Goal: Task Accomplishment & Management: Use online tool/utility

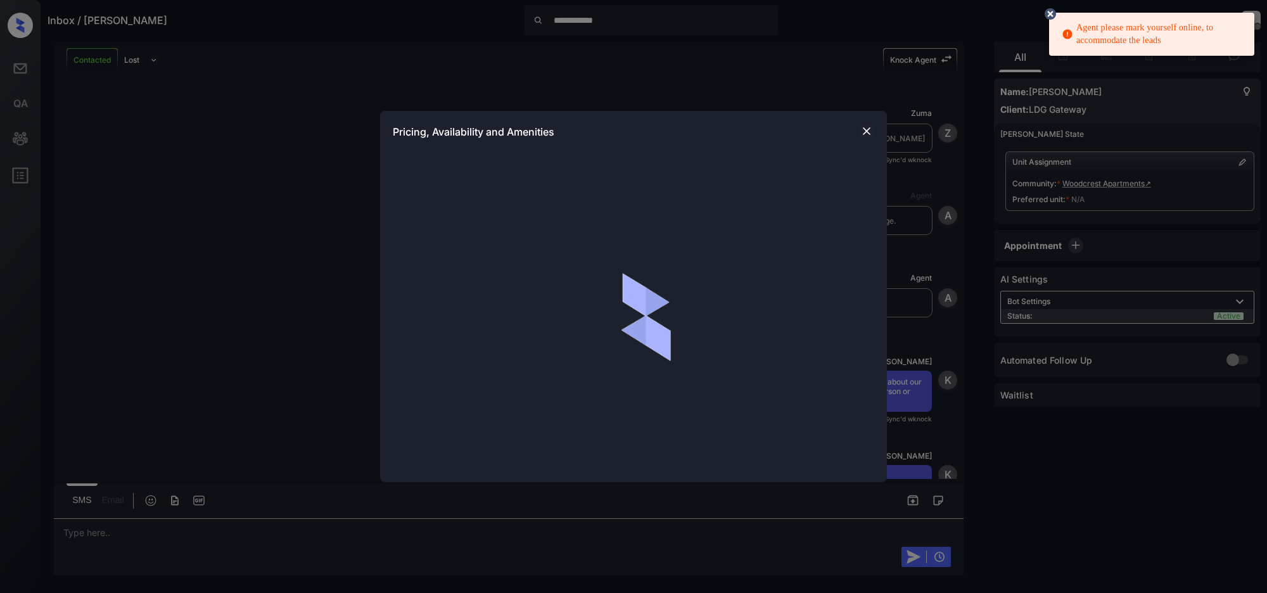
scroll to position [2592, 0]
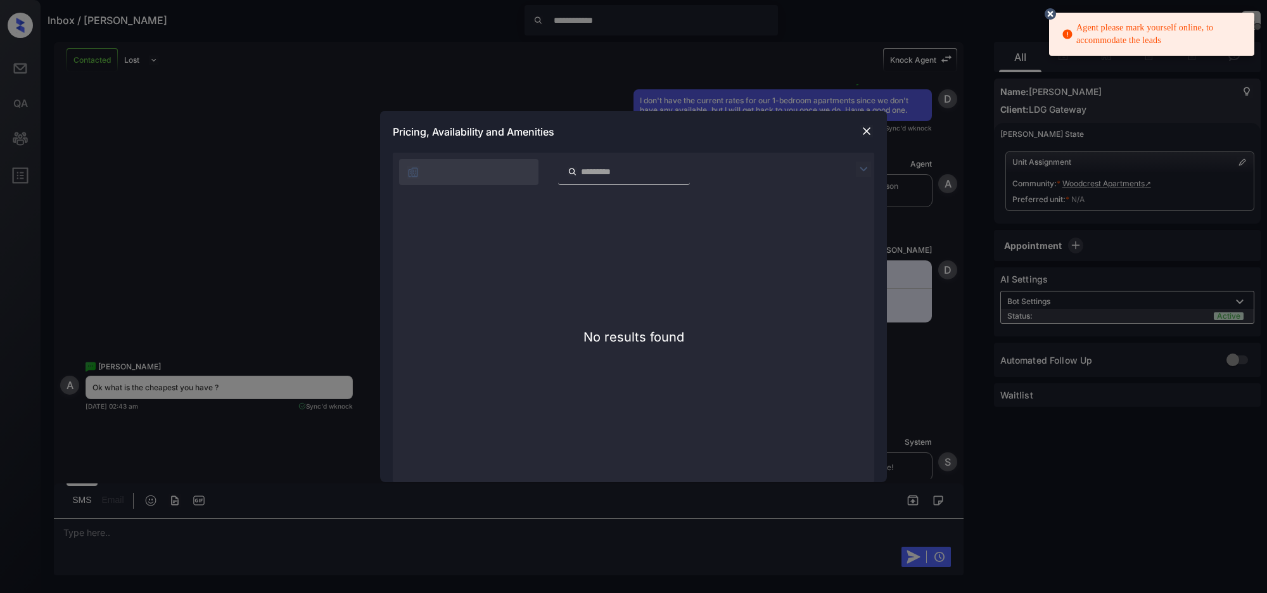
click at [867, 130] on img at bounding box center [866, 131] width 13 height 13
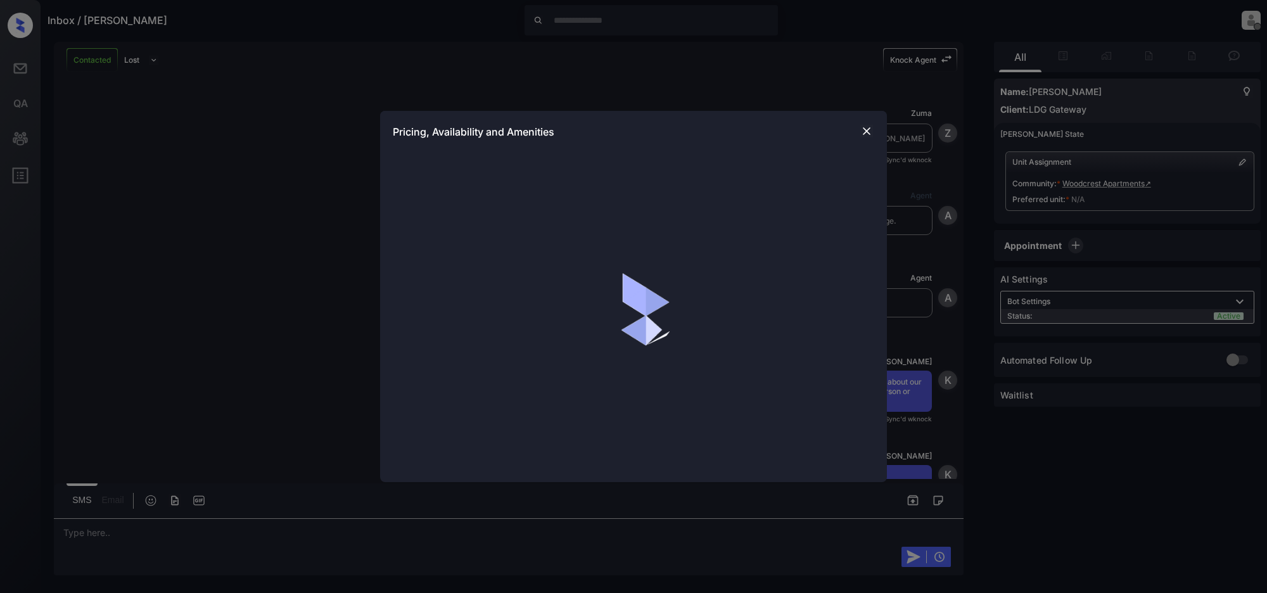
scroll to position [4846, 0]
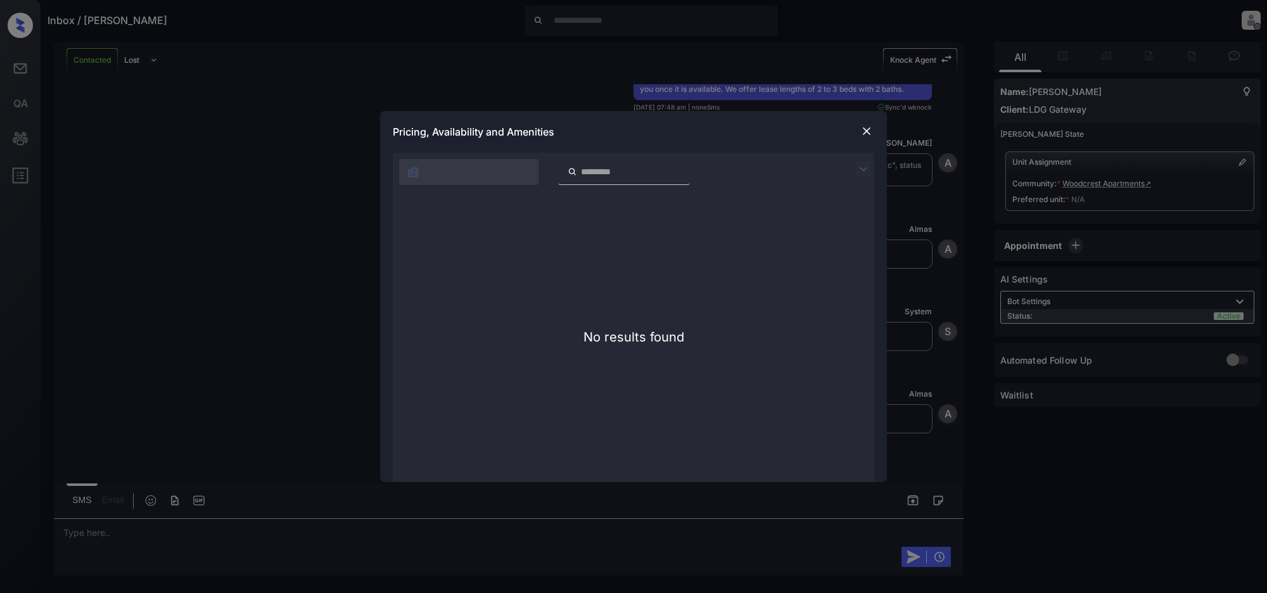
click at [865, 169] on img at bounding box center [863, 169] width 15 height 15
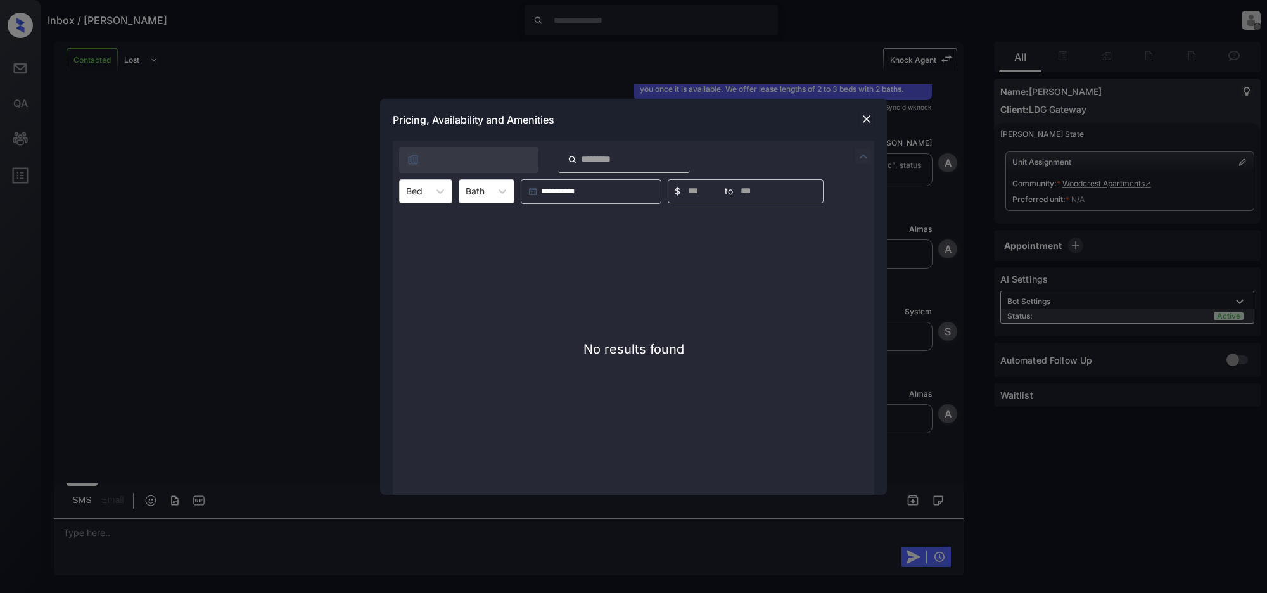
click at [867, 118] on img at bounding box center [866, 119] width 13 height 13
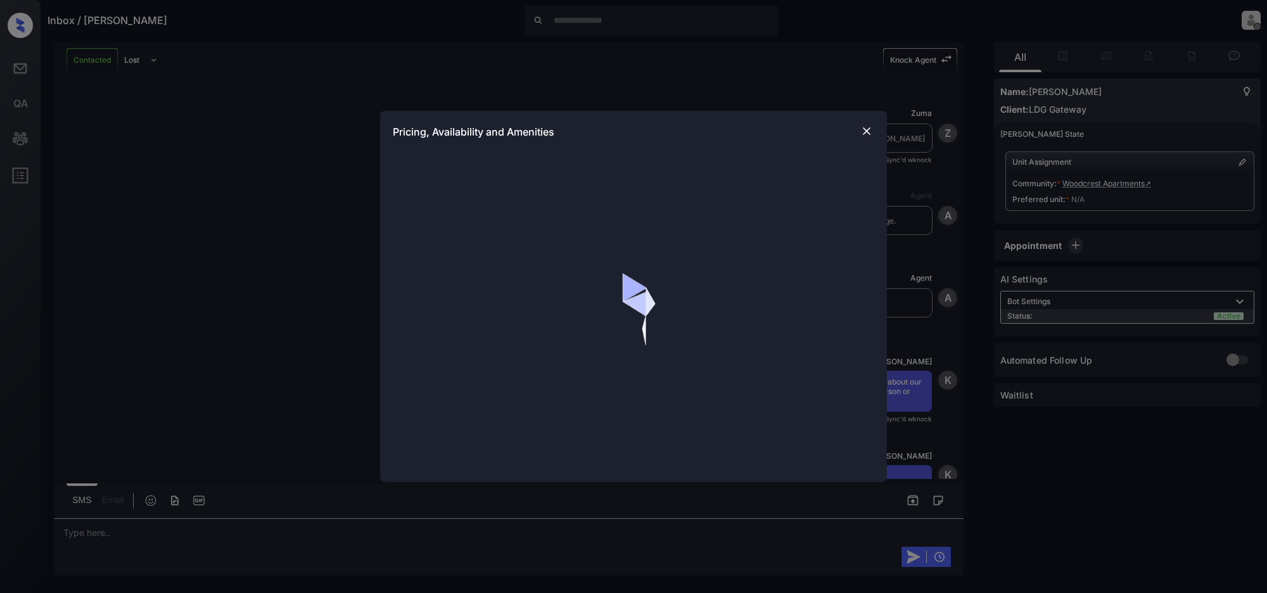
scroll to position [1471, 0]
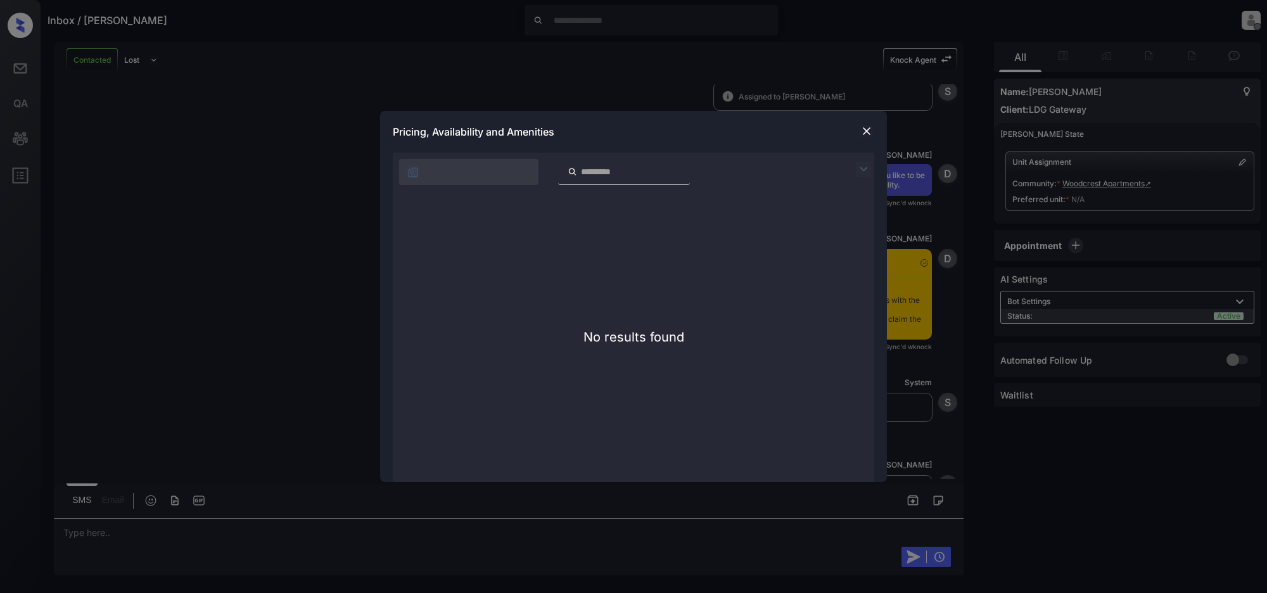
click at [870, 127] on img at bounding box center [866, 131] width 13 height 13
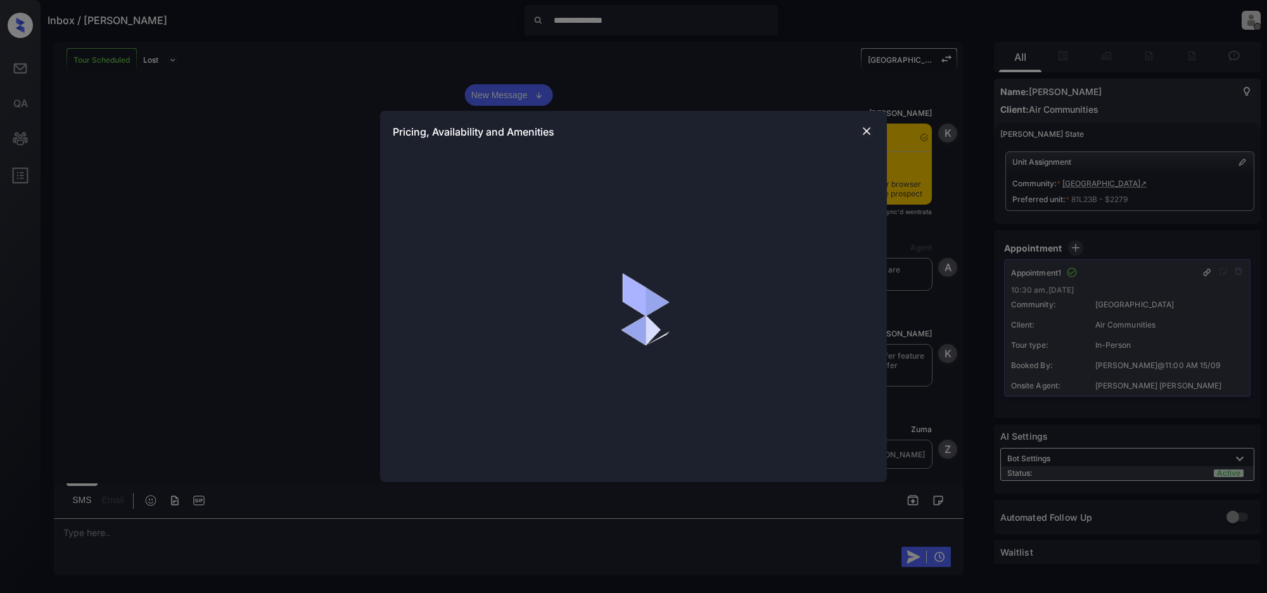
scroll to position [129, 0]
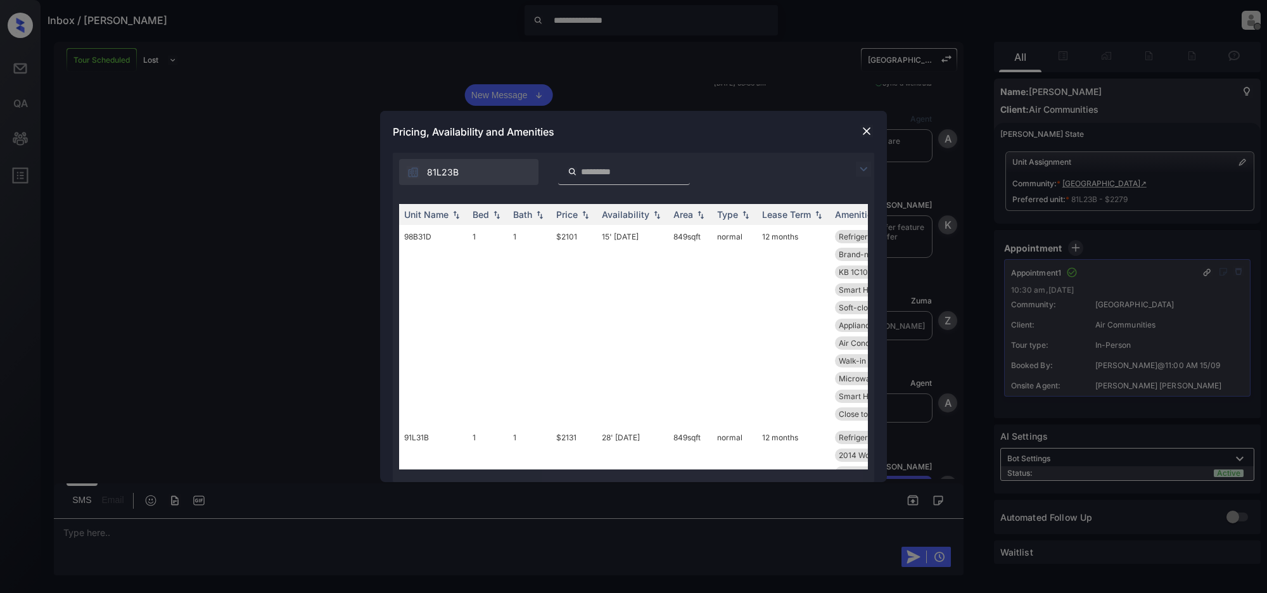
click at [860, 163] on img at bounding box center [863, 169] width 15 height 15
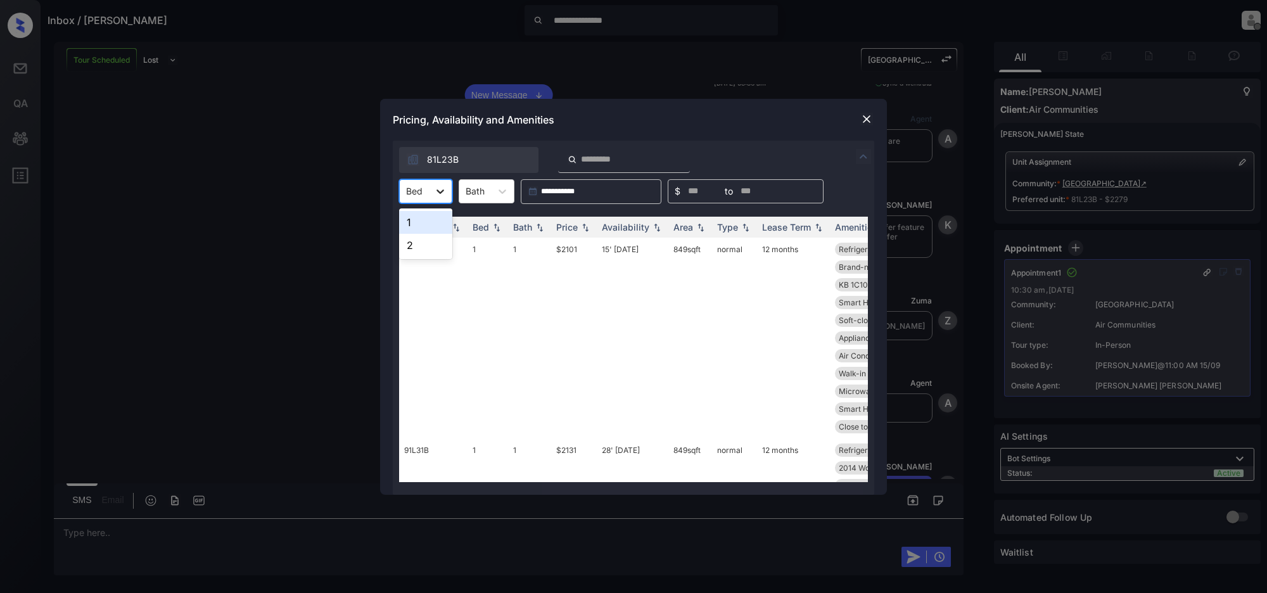
click at [433, 196] on div at bounding box center [440, 191] width 23 height 23
click at [867, 119] on img at bounding box center [866, 119] width 13 height 13
